Goal: Communication & Community: Answer question/provide support

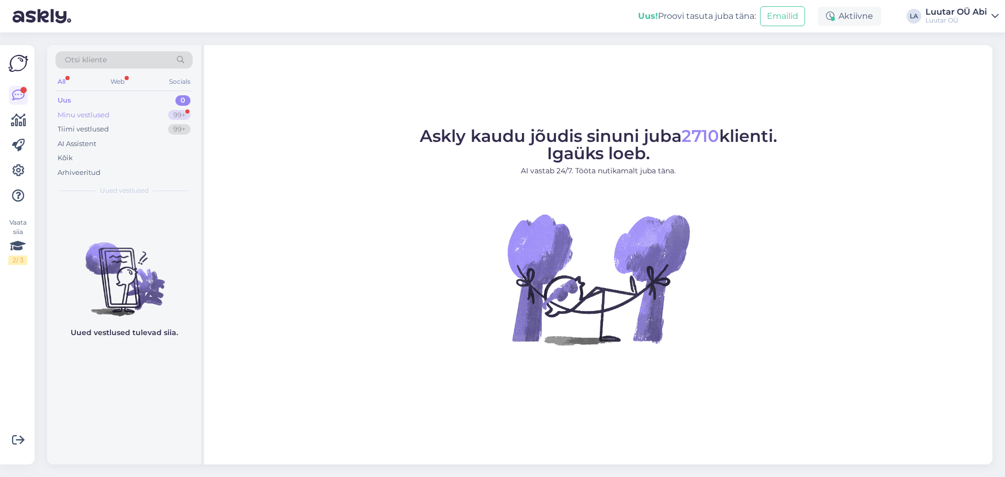
click at [160, 108] on div "Minu vestlused 99+" at bounding box center [123, 115] width 137 height 15
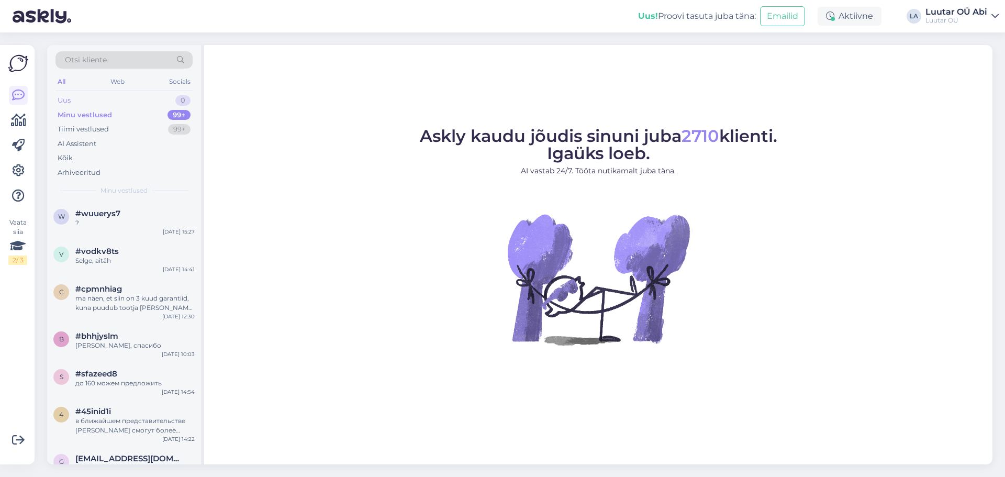
click at [145, 106] on div "Uus 0" at bounding box center [123, 100] width 137 height 15
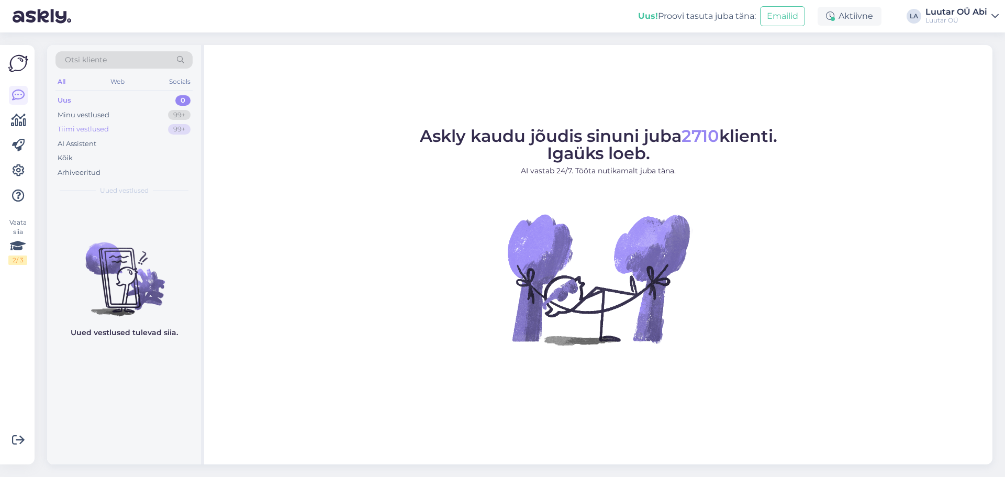
click at [144, 133] on div "Tiimi vestlused 99+" at bounding box center [123, 129] width 137 height 15
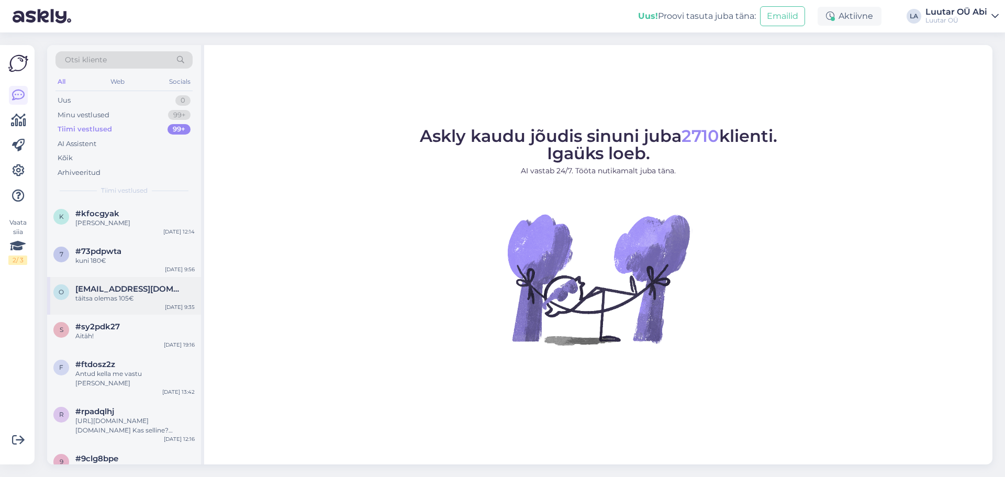
click at [162, 304] on div "o [EMAIL_ADDRESS][DOMAIN_NAME] täitsa olemas 105€ [DATE] 9:35" at bounding box center [124, 296] width 154 height 38
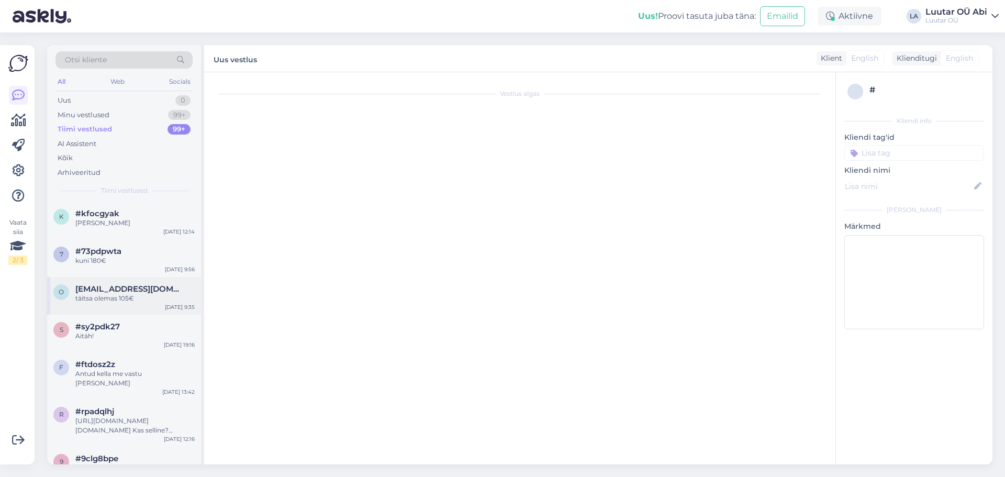
scroll to position [62, 0]
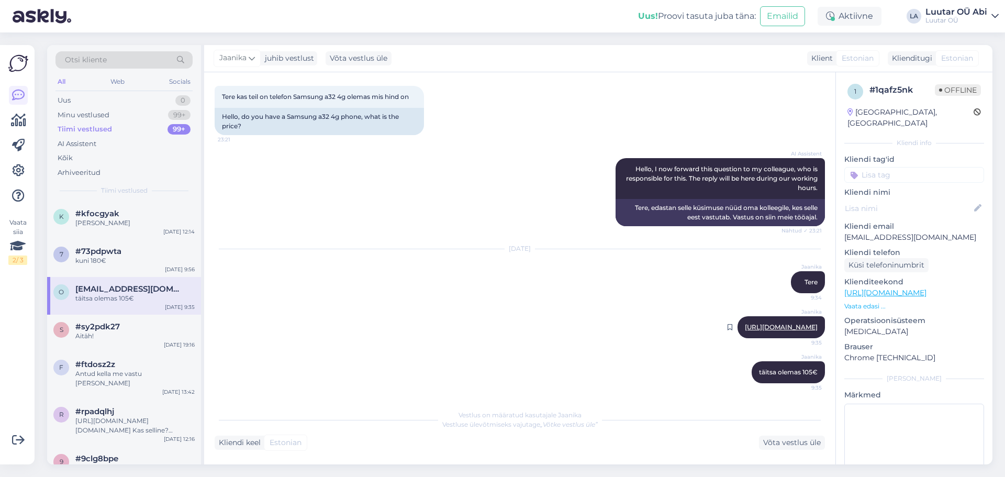
click at [745, 323] on link "[URL][DOMAIN_NAME]" at bounding box center [781, 327] width 73 height 8
click at [175, 220] on div "[PERSON_NAME]" at bounding box center [134, 222] width 119 height 9
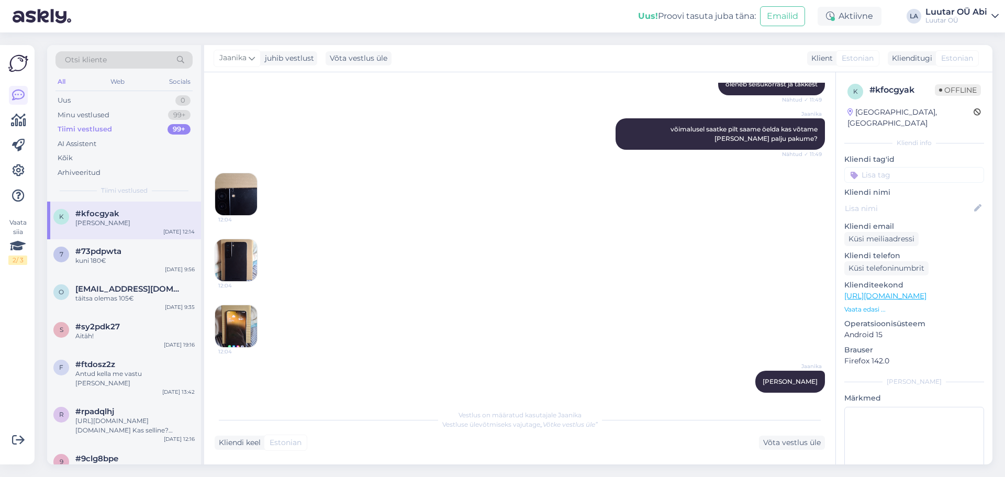
click at [242, 196] on img at bounding box center [236, 194] width 42 height 42
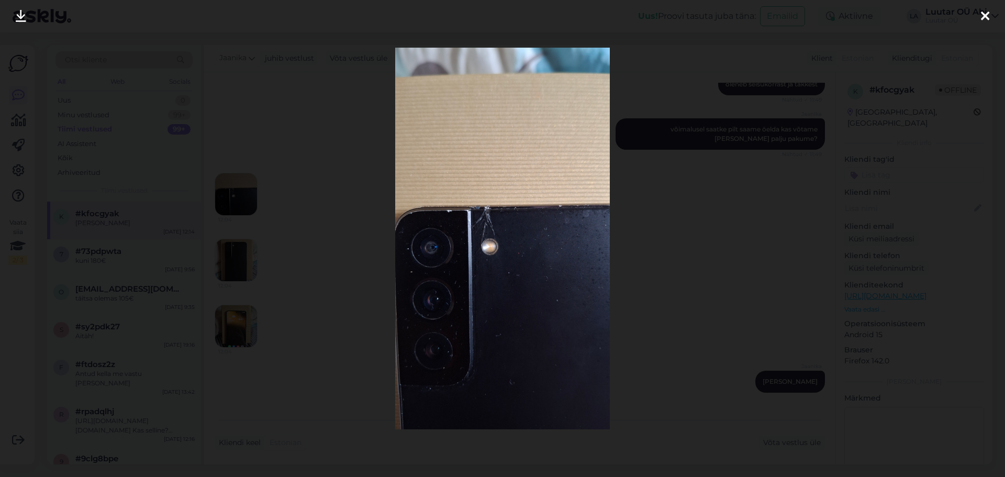
click at [261, 204] on div at bounding box center [502, 238] width 1005 height 477
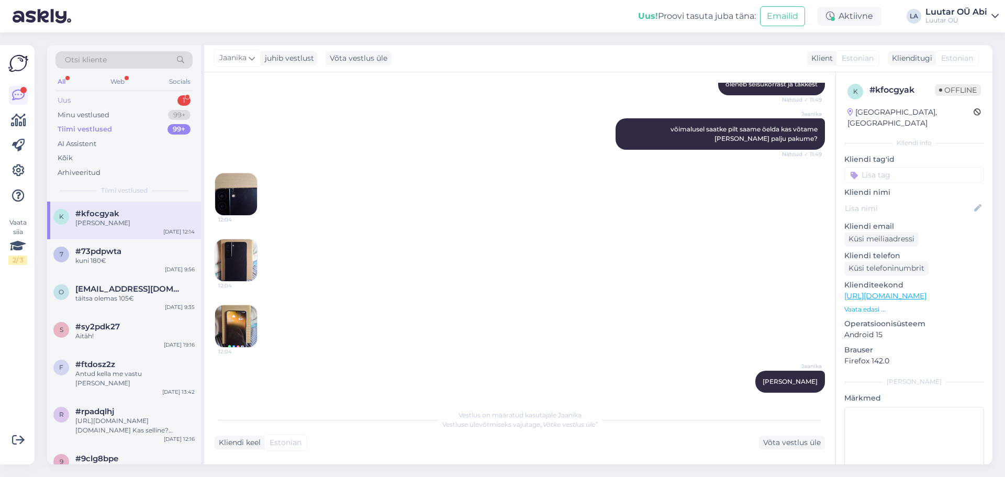
click at [159, 95] on div "Uus 1" at bounding box center [123, 100] width 137 height 15
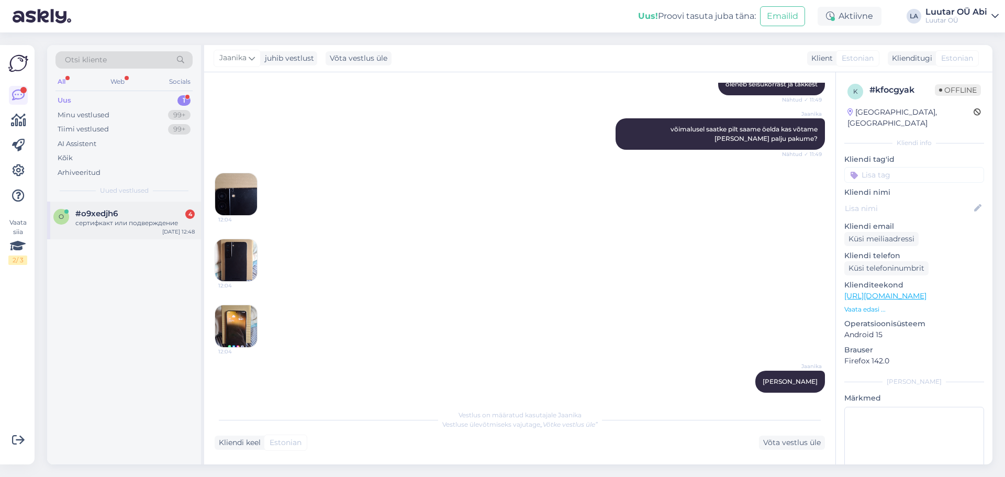
click at [139, 216] on div "#o9xedjh6 4" at bounding box center [134, 213] width 119 height 9
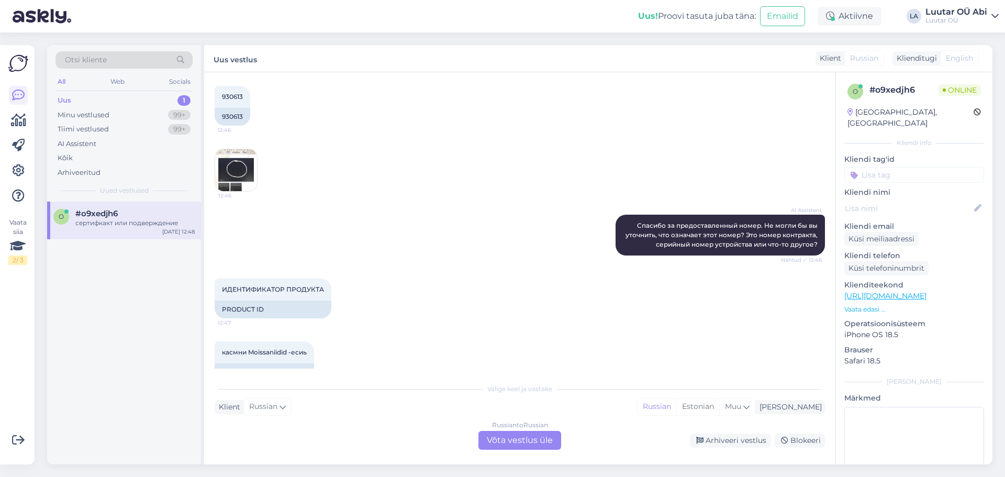
scroll to position [463, 0]
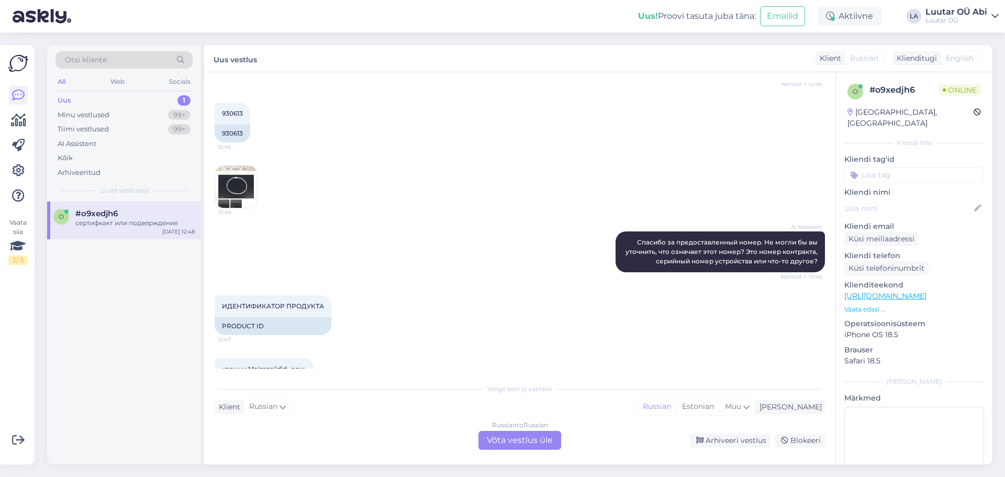
click at [229, 169] on img at bounding box center [236, 187] width 42 height 42
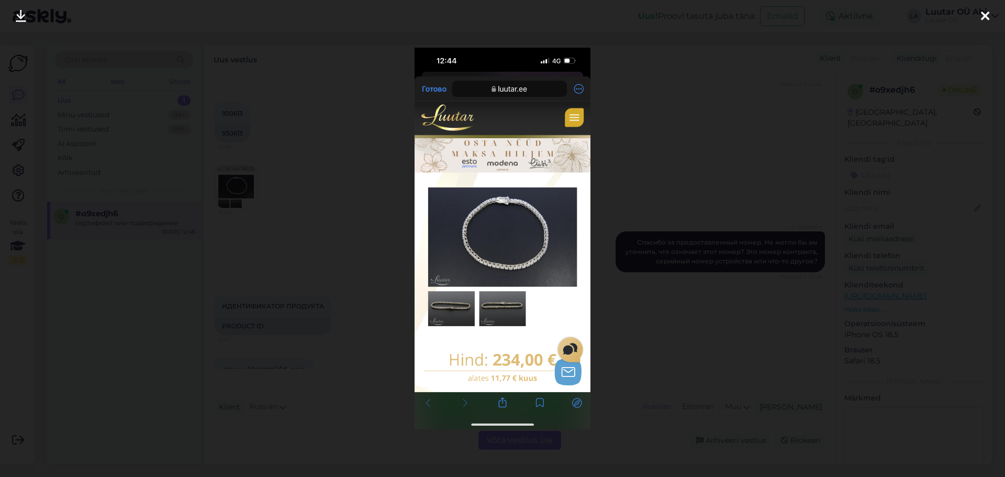
click at [476, 330] on img at bounding box center [503, 239] width 176 height 382
click at [470, 303] on img at bounding box center [503, 239] width 176 height 382
click at [322, 233] on div at bounding box center [502, 238] width 1005 height 477
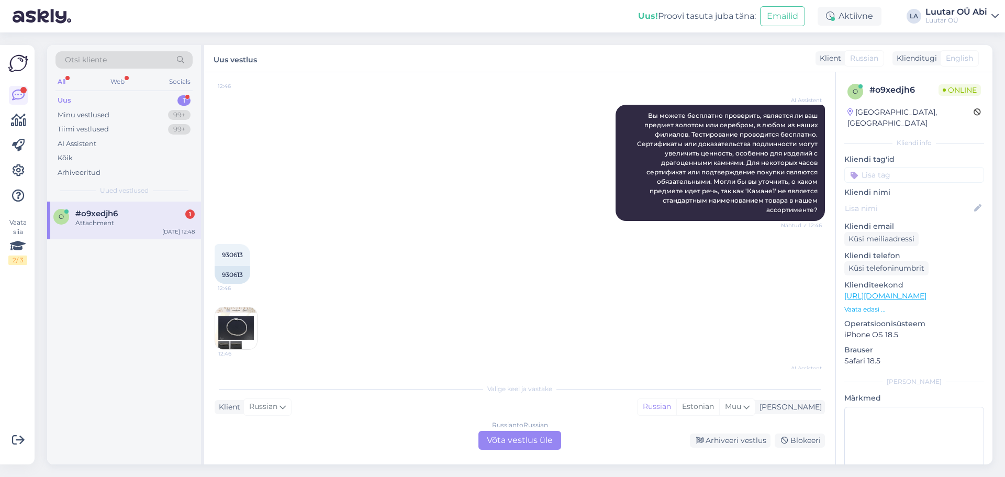
scroll to position [319, 0]
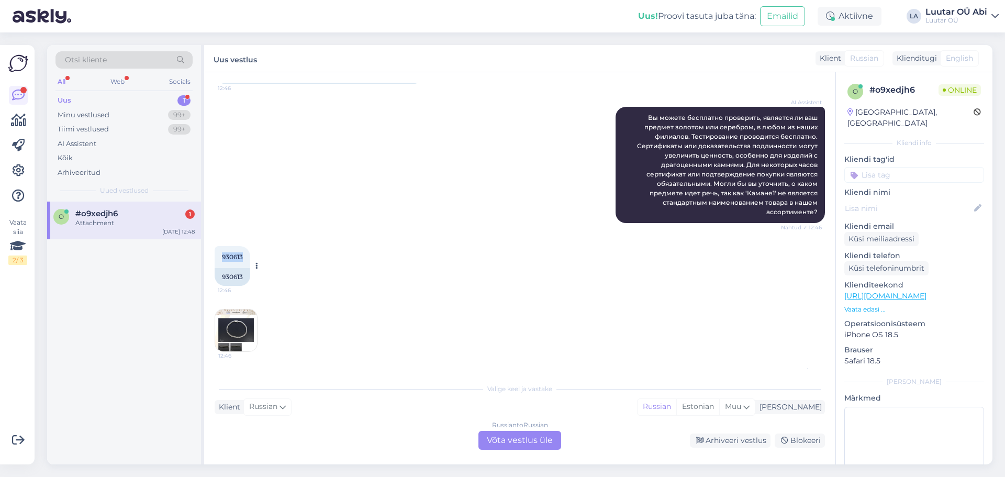
drag, startPoint x: 218, startPoint y: 248, endPoint x: 246, endPoint y: 245, distance: 28.3
click at [246, 246] on div "[DATE] 12:46" at bounding box center [233, 257] width 36 height 22
copy span "930613"
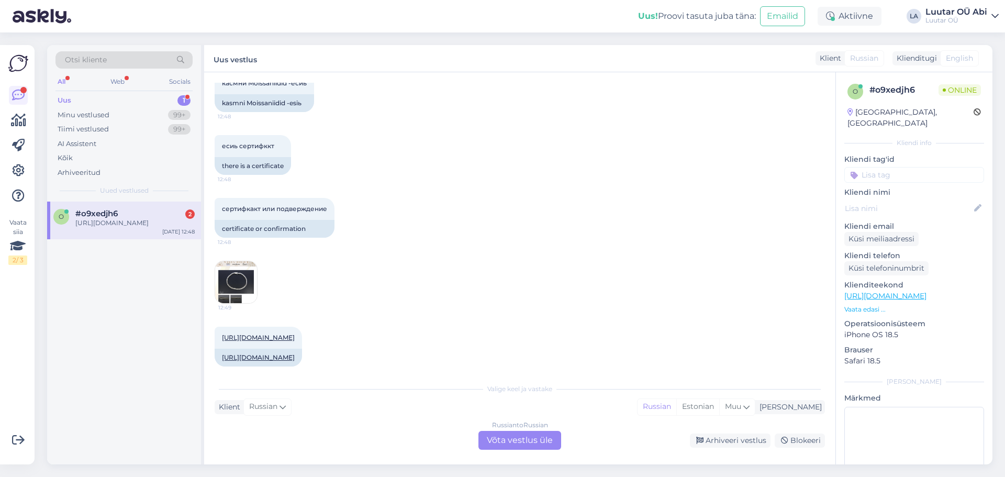
click at [525, 442] on div "Russian to Russian Võta vestlus üle" at bounding box center [519, 440] width 83 height 19
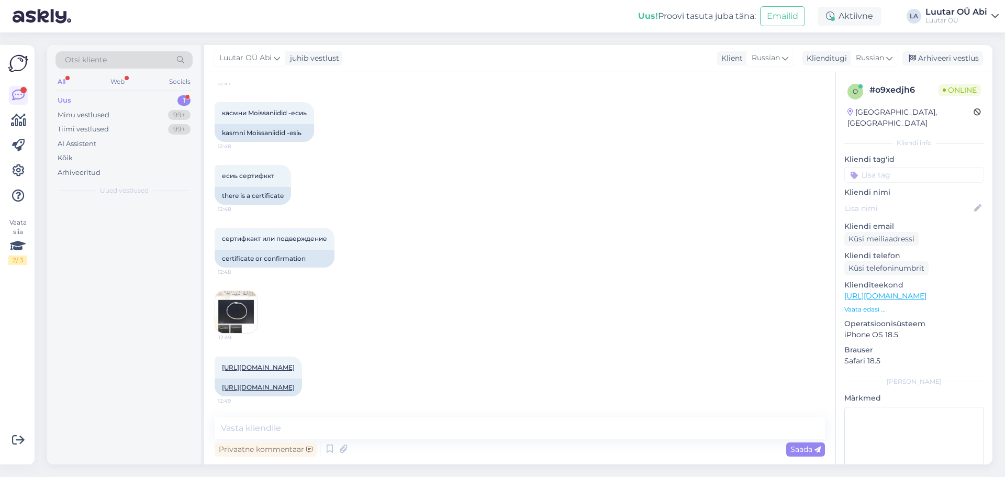
scroll to position [709, 0]
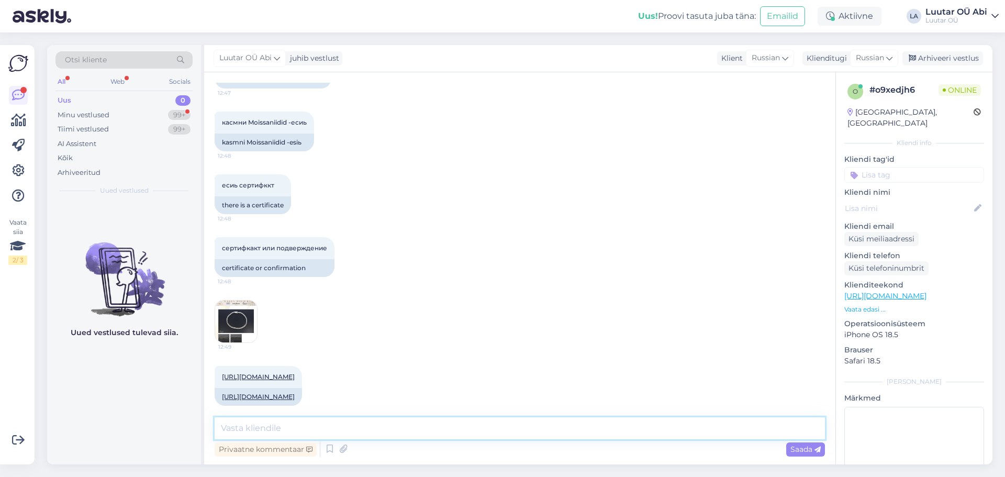
click at [504, 429] on textarea at bounding box center [520, 428] width 610 height 22
type textarea "З"
type textarea "сертификата нет, у Вас будет от нас чек"
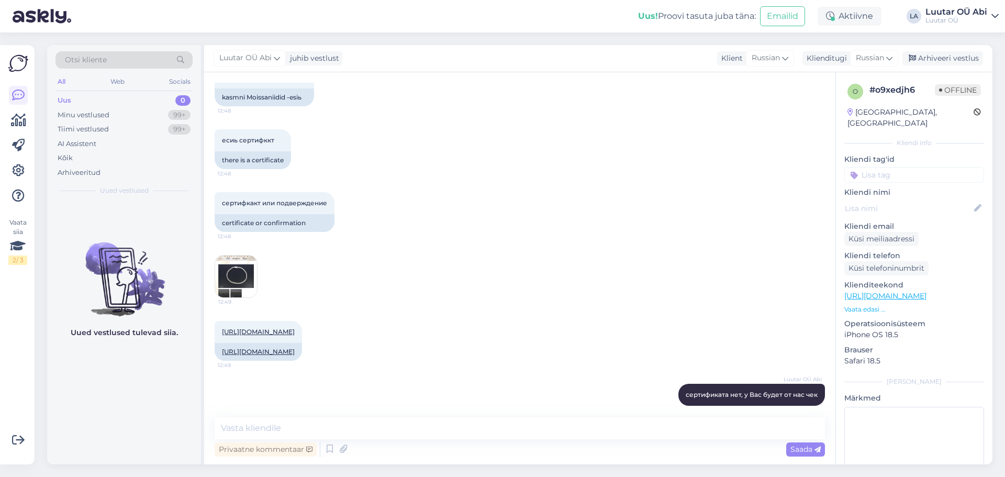
click at [611, 309] on div "[URL][DOMAIN_NAME] 12:49 [URL][DOMAIN_NAME]" at bounding box center [520, 340] width 610 height 63
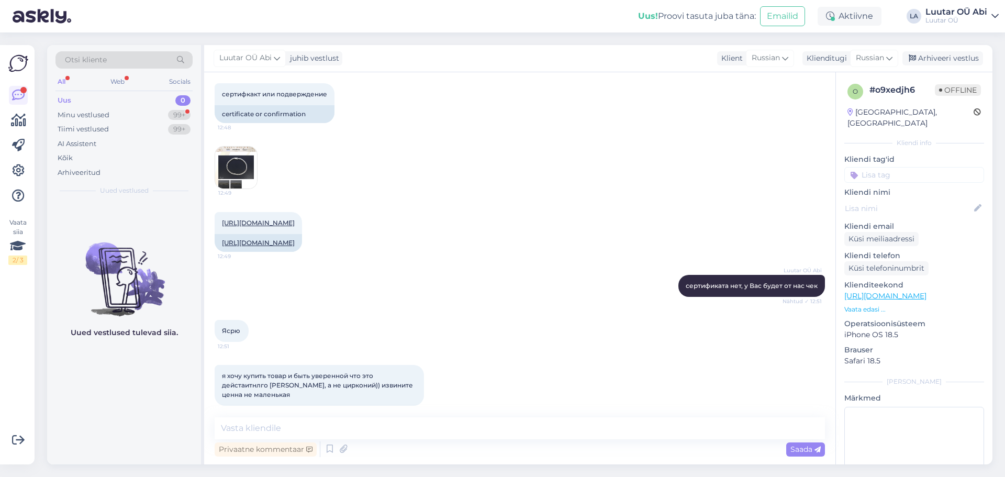
click at [428, 263] on div "Luutar OÜ Abi сертификата нет, у Вас будет от нас чек Nähtud ✓ 12:51" at bounding box center [520, 285] width 610 height 45
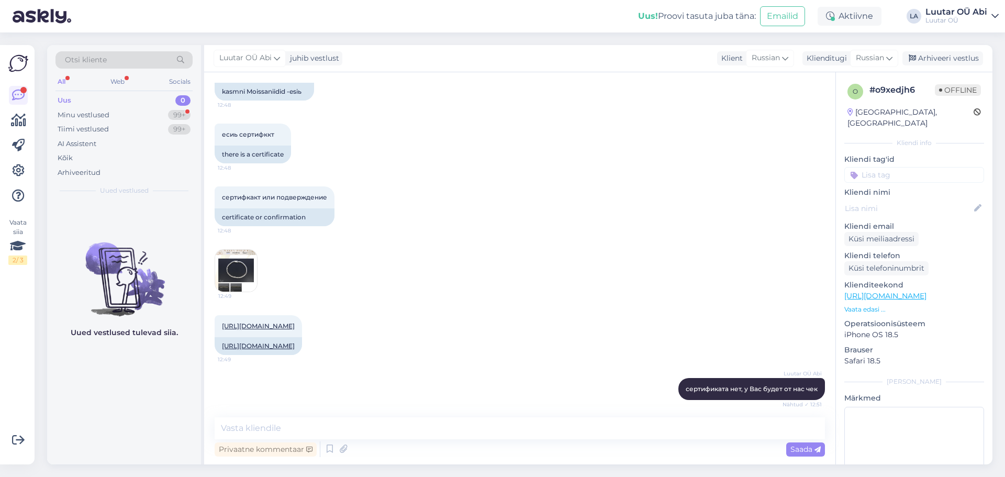
scroll to position [706, 0]
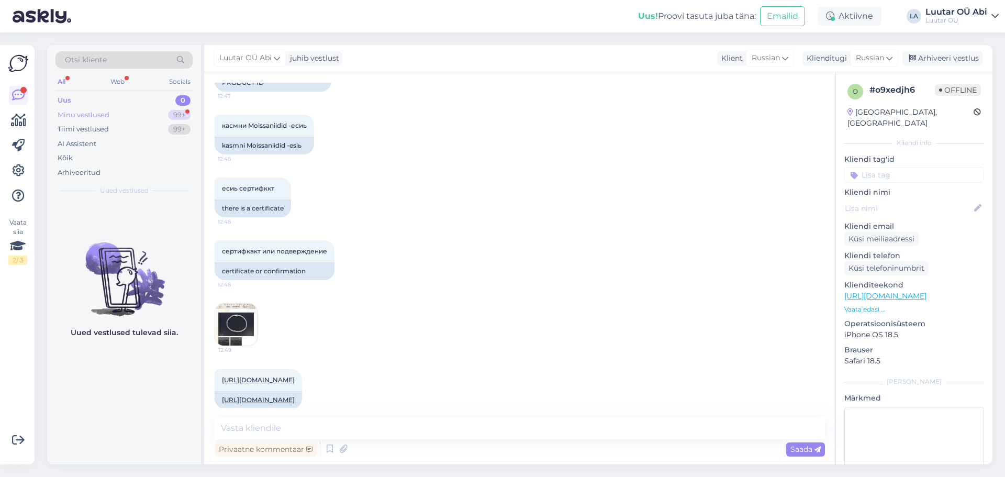
click at [160, 119] on div "Minu vestlused 99+" at bounding box center [123, 115] width 137 height 15
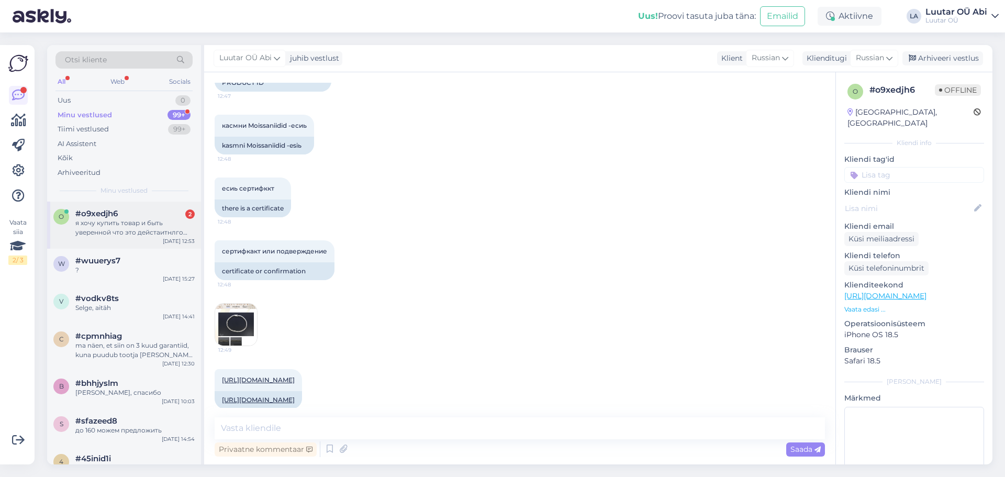
click at [159, 205] on div "o #o9xedjh6 2 я хочу купить товар и быть уверенной что это дейстаитнлго муассан…" at bounding box center [124, 225] width 154 height 47
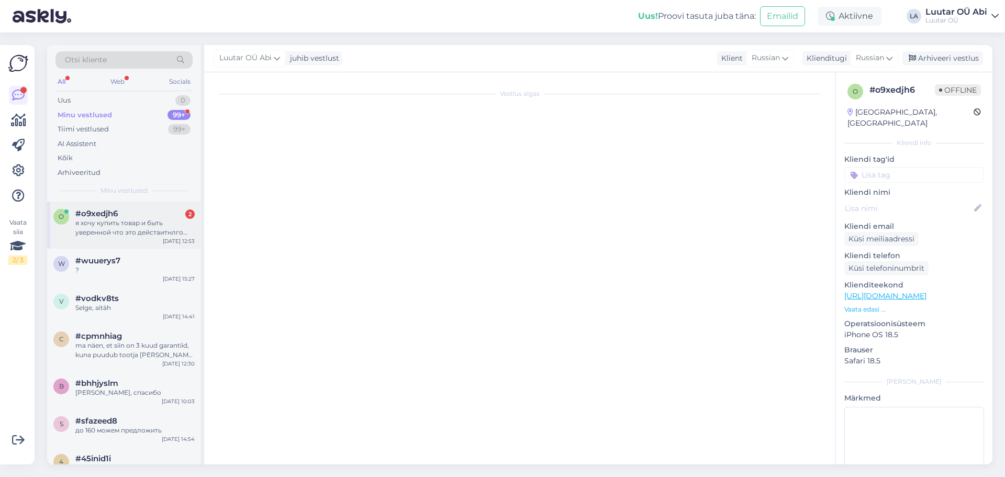
scroll to position [863, 0]
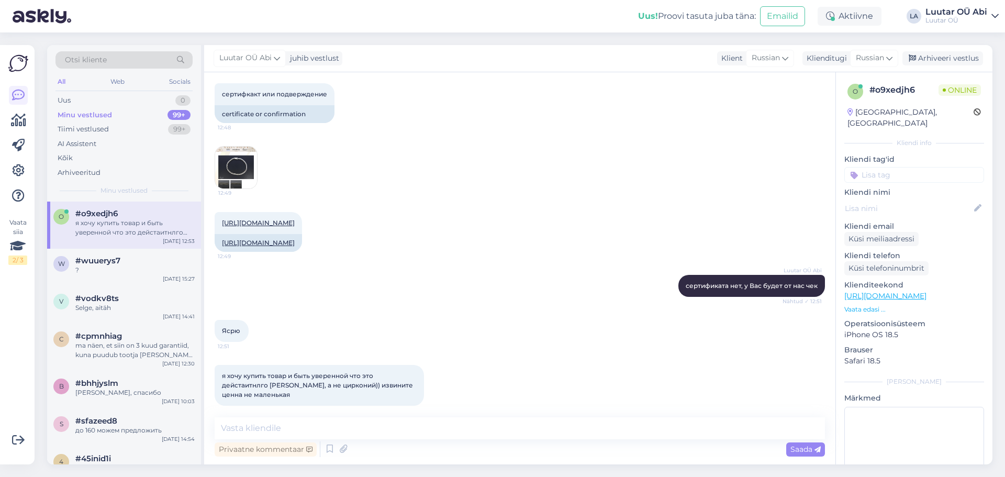
click at [518, 171] on div "12:49" at bounding box center [520, 168] width 610 height 66
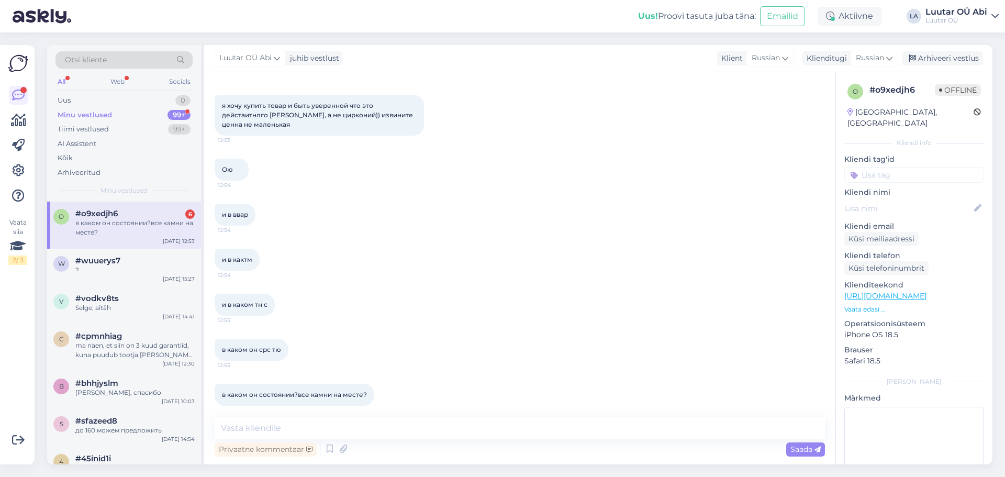
click at [135, 239] on div "o #o9xedjh6 6 в каком он состоянии?все камни на месте? [DATE] 12:53" at bounding box center [124, 225] width 154 height 47
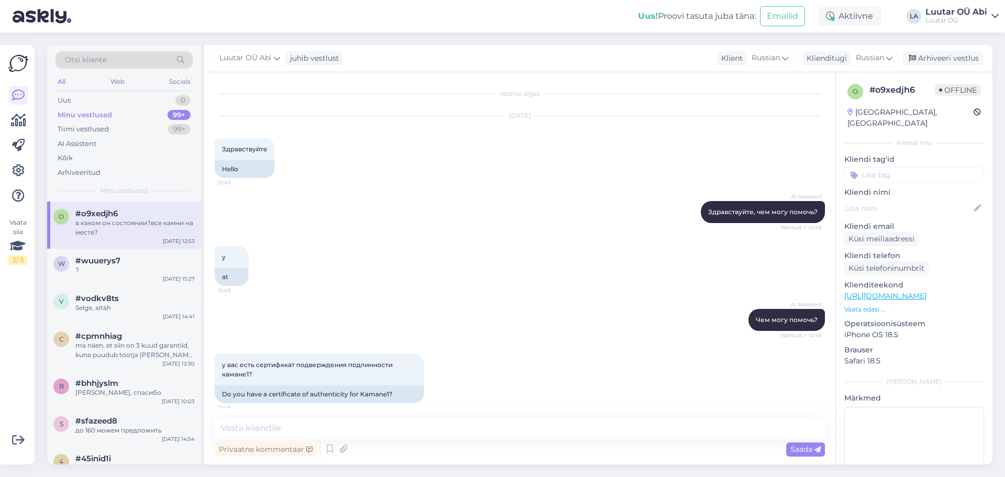
click at [406, 243] on div "у 12:45 at" at bounding box center [520, 265] width 610 height 63
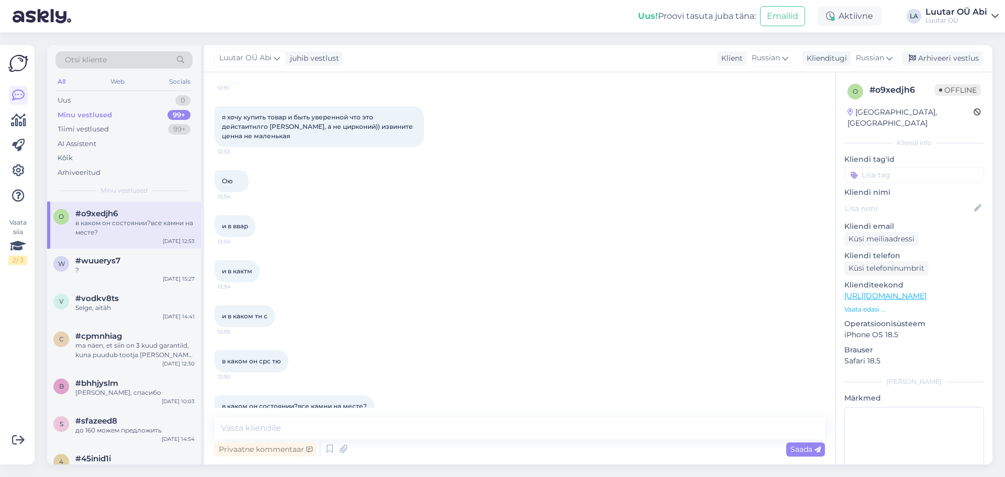
scroll to position [1133, 0]
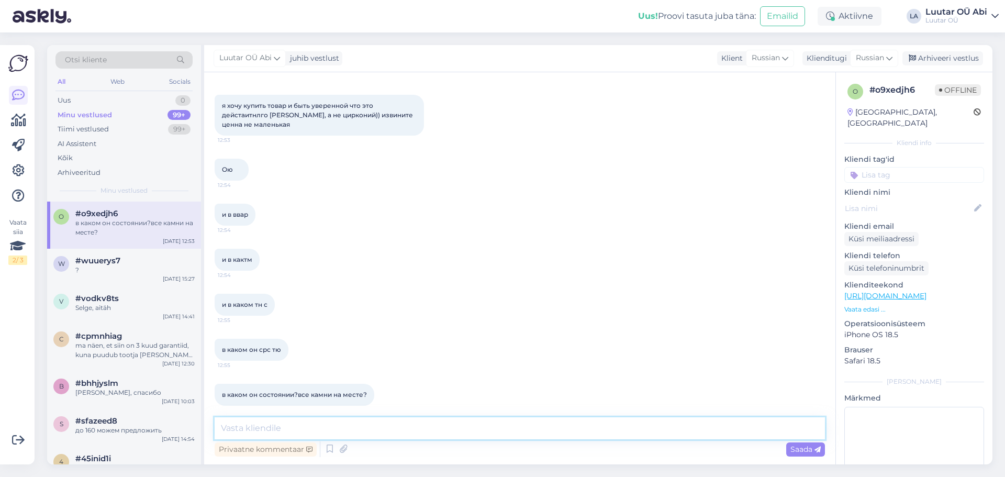
click at [377, 433] on textarea at bounding box center [520, 428] width 610 height 22
click at [245, 423] on textarea "брастет в хорошем состоянии," at bounding box center [520, 428] width 610 height 22
click at [368, 428] on textarea "браслет в хорошем состоянии," at bounding box center [520, 428] width 610 height 22
type textarea "браслет в хорошем состоянии, все камни на месте"
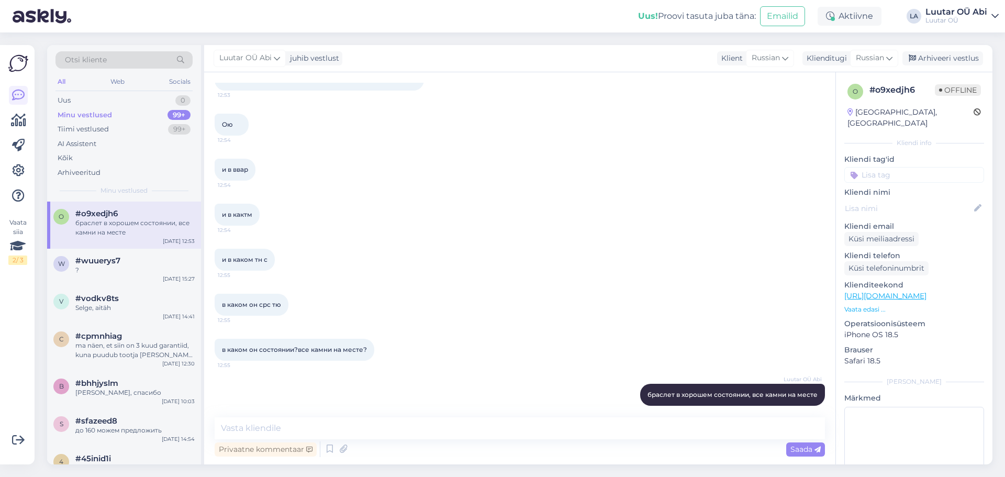
click at [538, 295] on div "в каком он срс тю 12:55" at bounding box center [520, 304] width 610 height 45
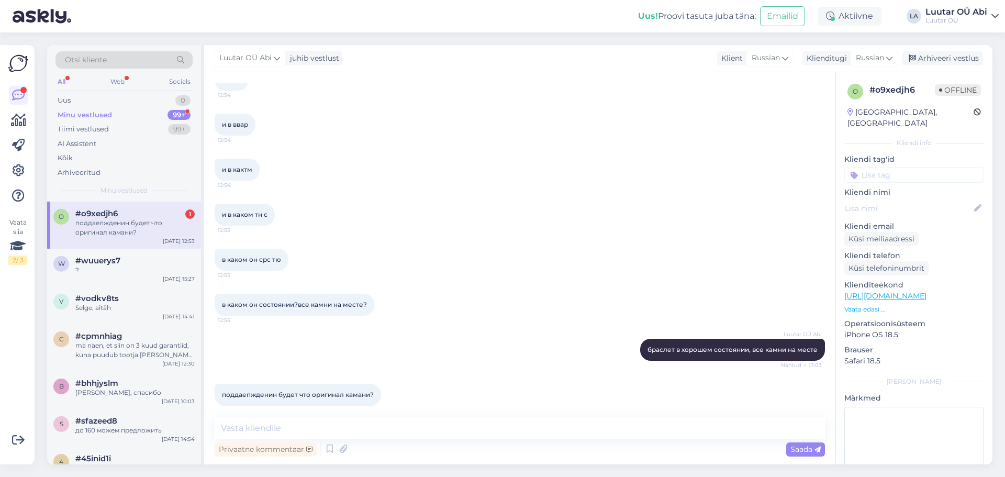
click at [181, 233] on div "поддаепжденин будет что оригинал камани?" at bounding box center [134, 227] width 119 height 19
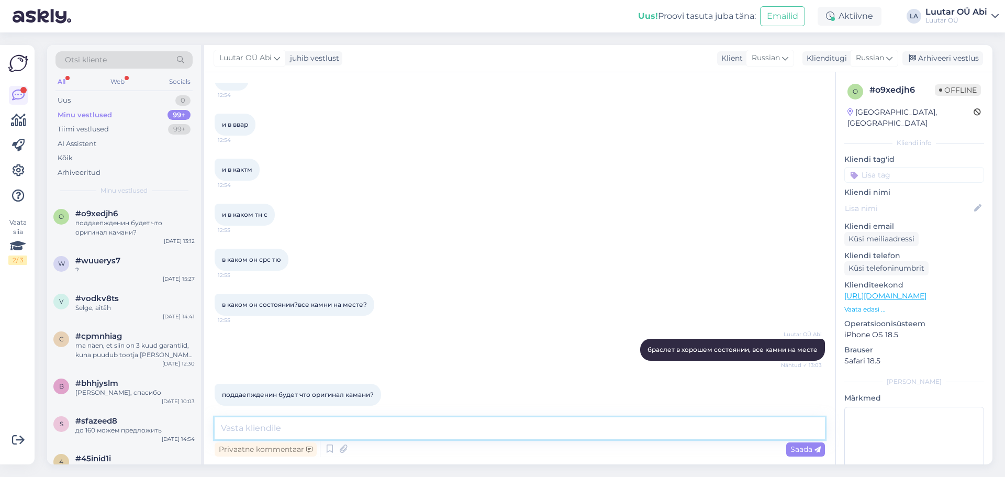
click at [382, 430] on textarea at bounding box center [520, 428] width 610 height 22
type textarea "e"
type textarea "только то что на чеке"
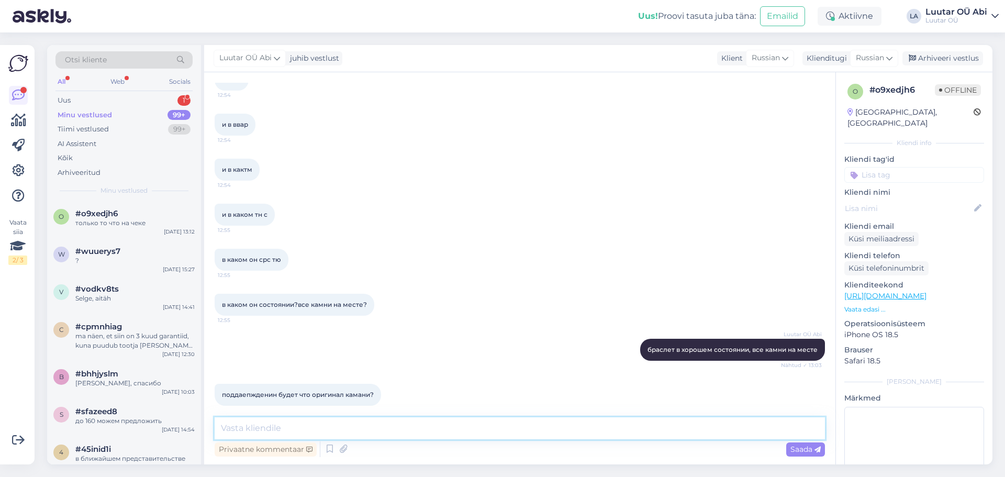
scroll to position [1268, 0]
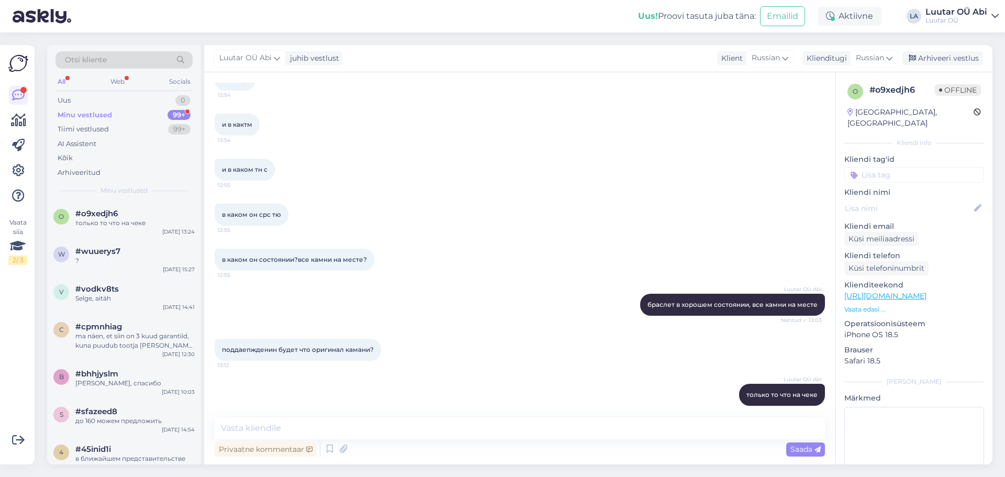
click at [127, 109] on div "Minu vestlused 99+" at bounding box center [123, 115] width 137 height 15
click at [139, 217] on div "#o9xedjh6" at bounding box center [134, 213] width 119 height 9
click at [609, 252] on div "в каком он состоянии?все камни на месте? 12:55" at bounding box center [520, 259] width 610 height 45
